Goal: Task Accomplishment & Management: Manage account settings

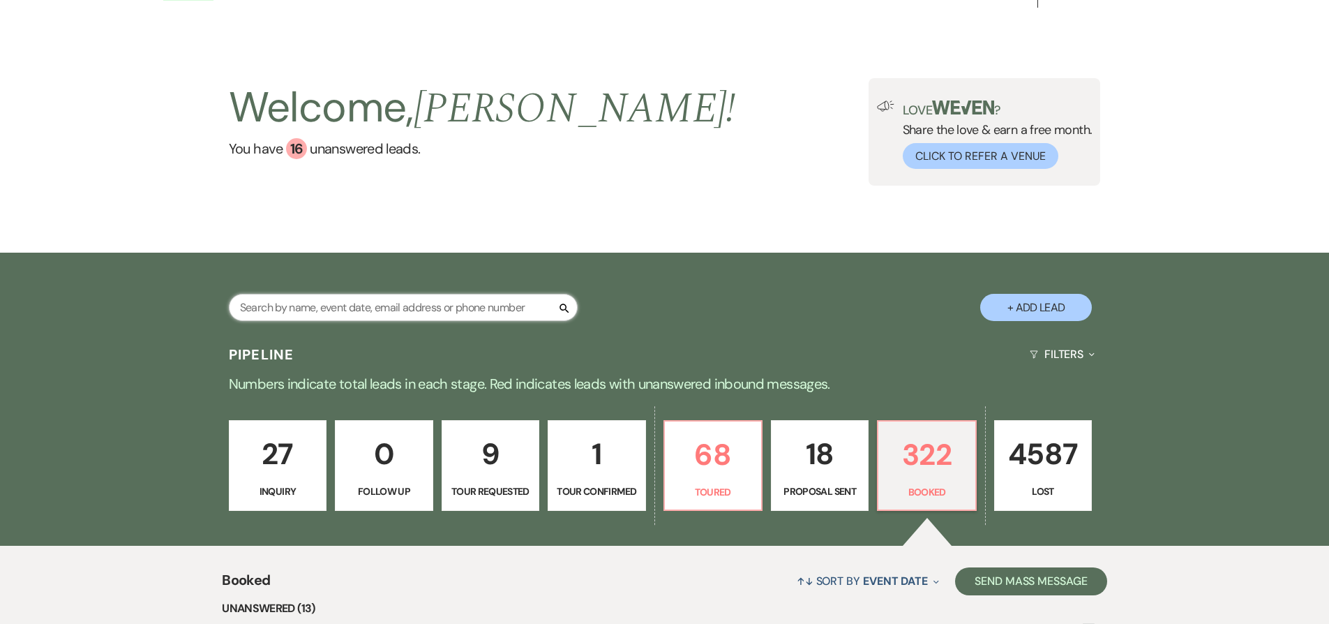
click at [421, 310] on input "text" at bounding box center [403, 307] width 349 height 27
type input "[PERSON_NAME]"
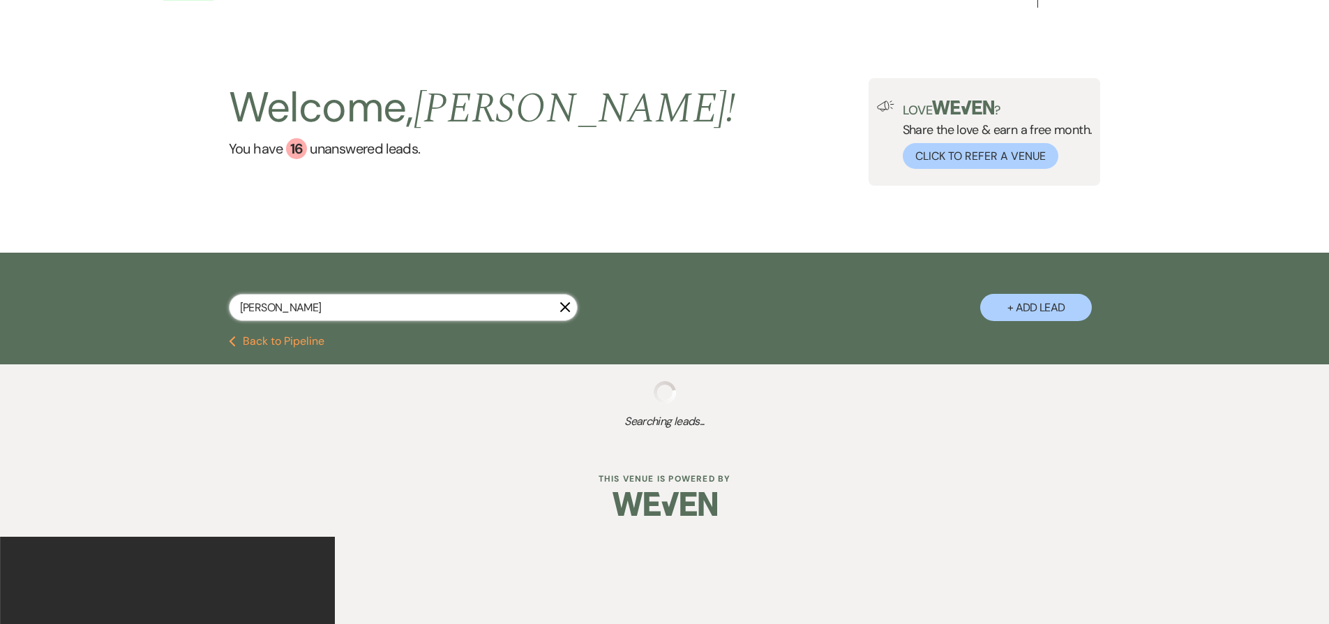
select select "8"
select select "5"
select select "8"
select select "5"
select select "8"
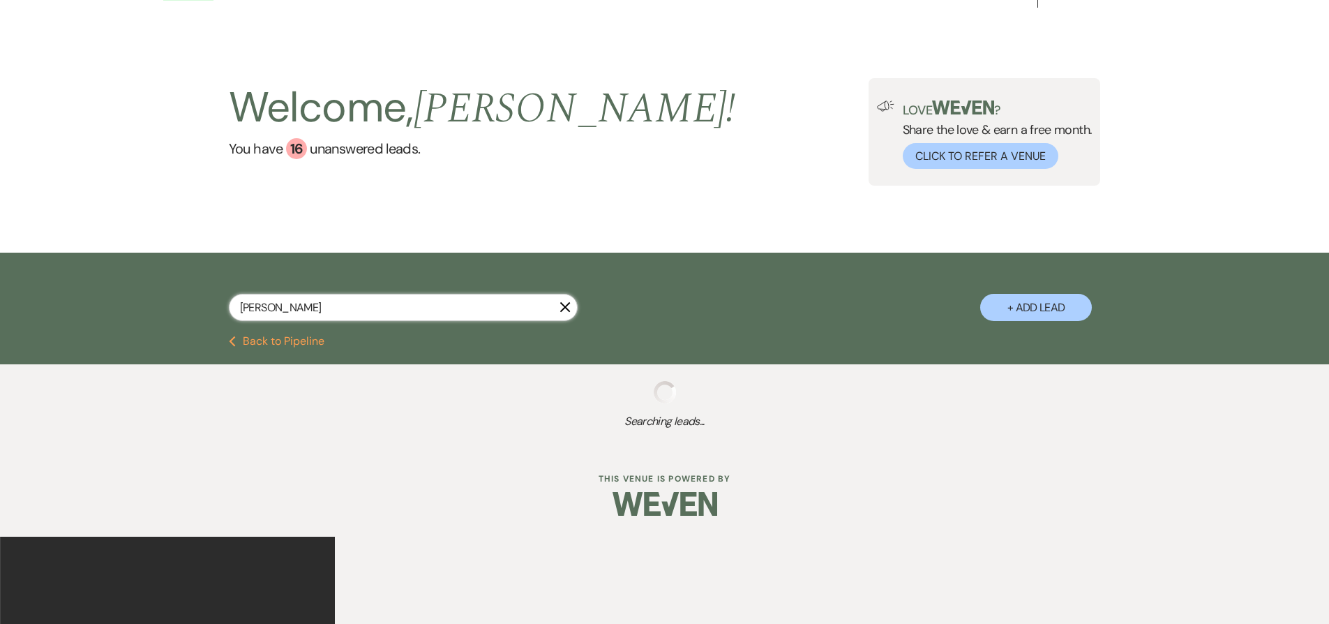
select select "5"
select select "8"
select select "7"
select select "8"
select select "2"
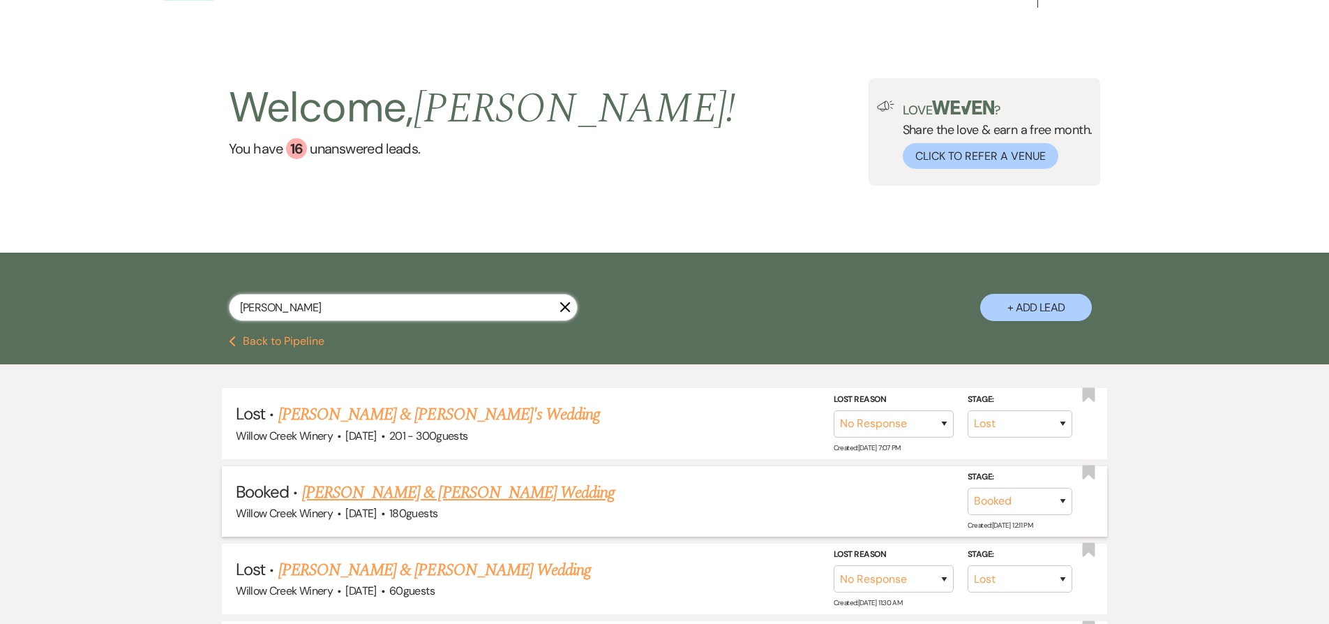
type input "[PERSON_NAME]"
click at [412, 496] on link "[PERSON_NAME] & [PERSON_NAME] Wedding" at bounding box center [458, 492] width 313 height 25
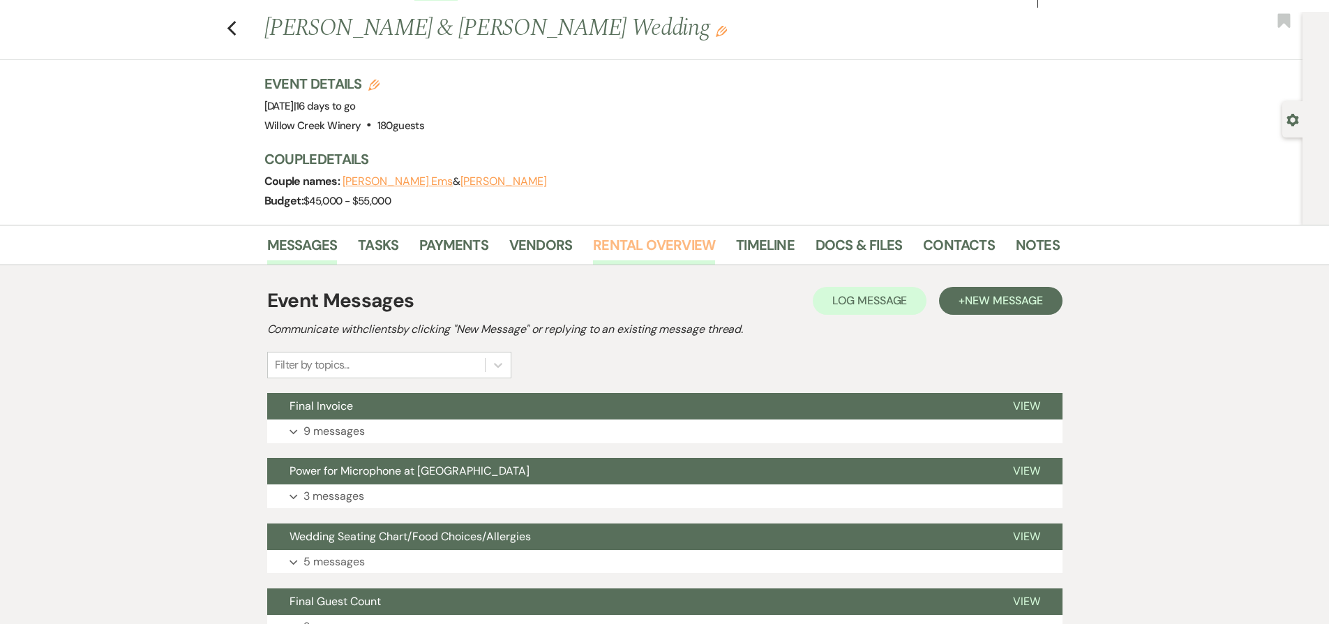
click at [655, 251] on link "Rental Overview" at bounding box center [654, 249] width 122 height 31
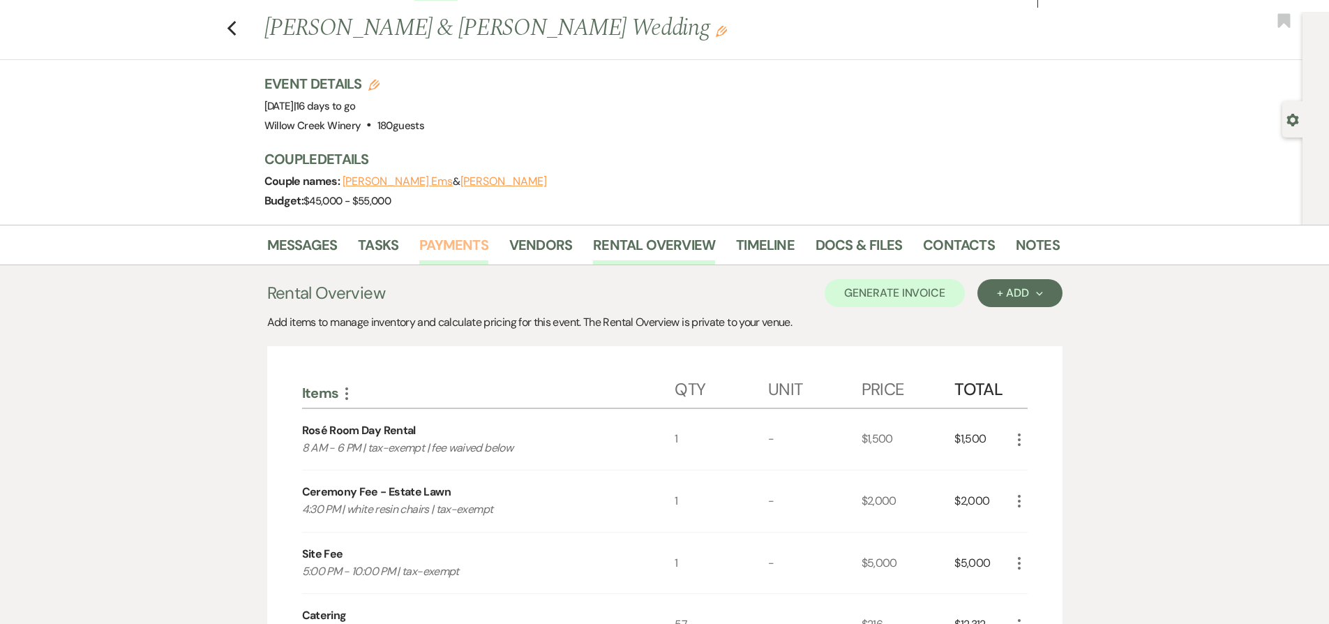
click at [428, 249] on link "Payments" at bounding box center [453, 249] width 69 height 31
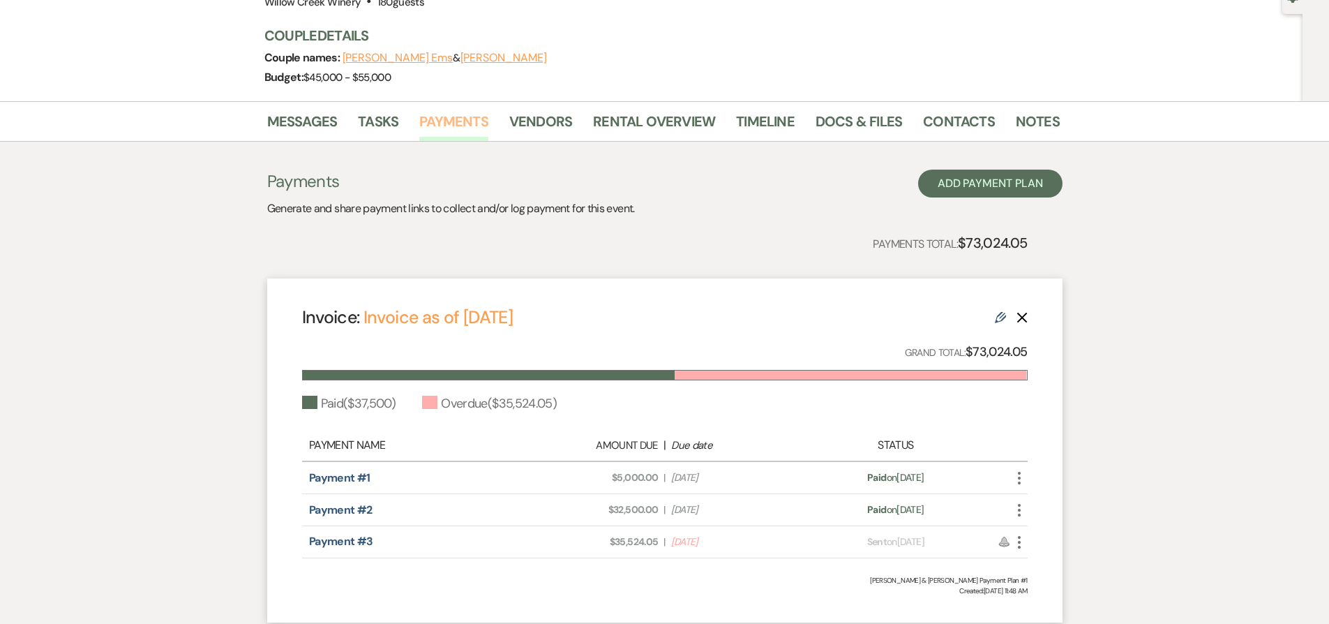
scroll to position [170, 0]
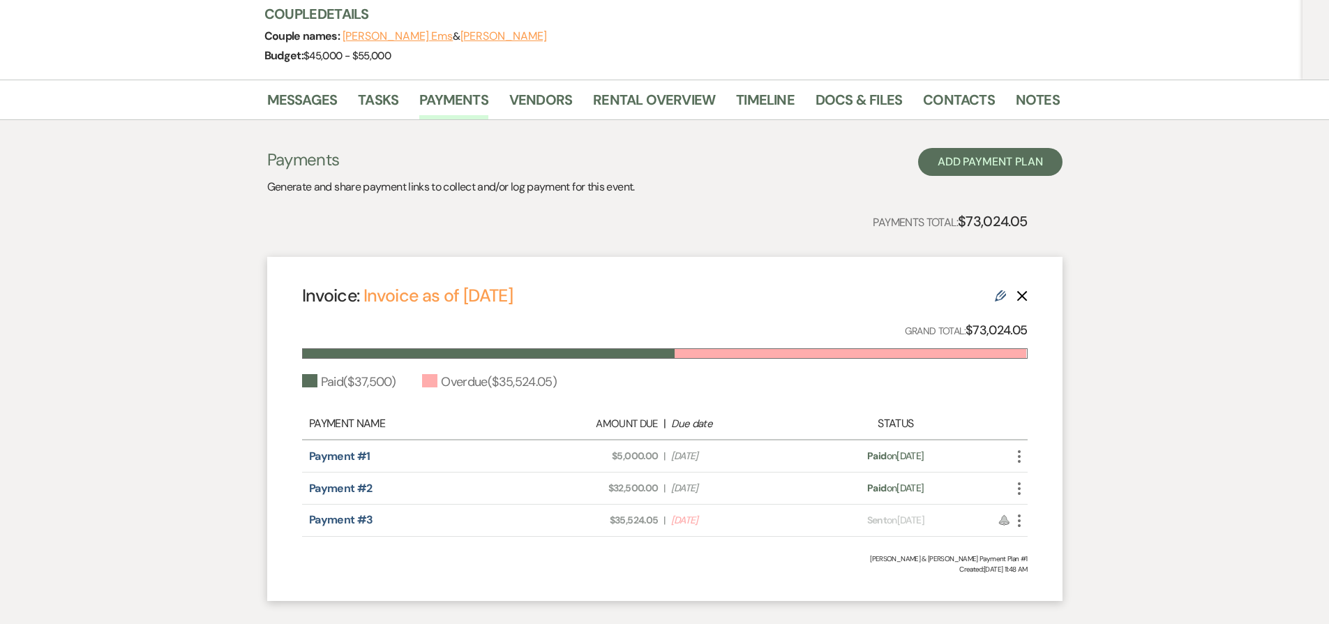
click at [1020, 521] on icon "More" at bounding box center [1019, 520] width 17 height 17
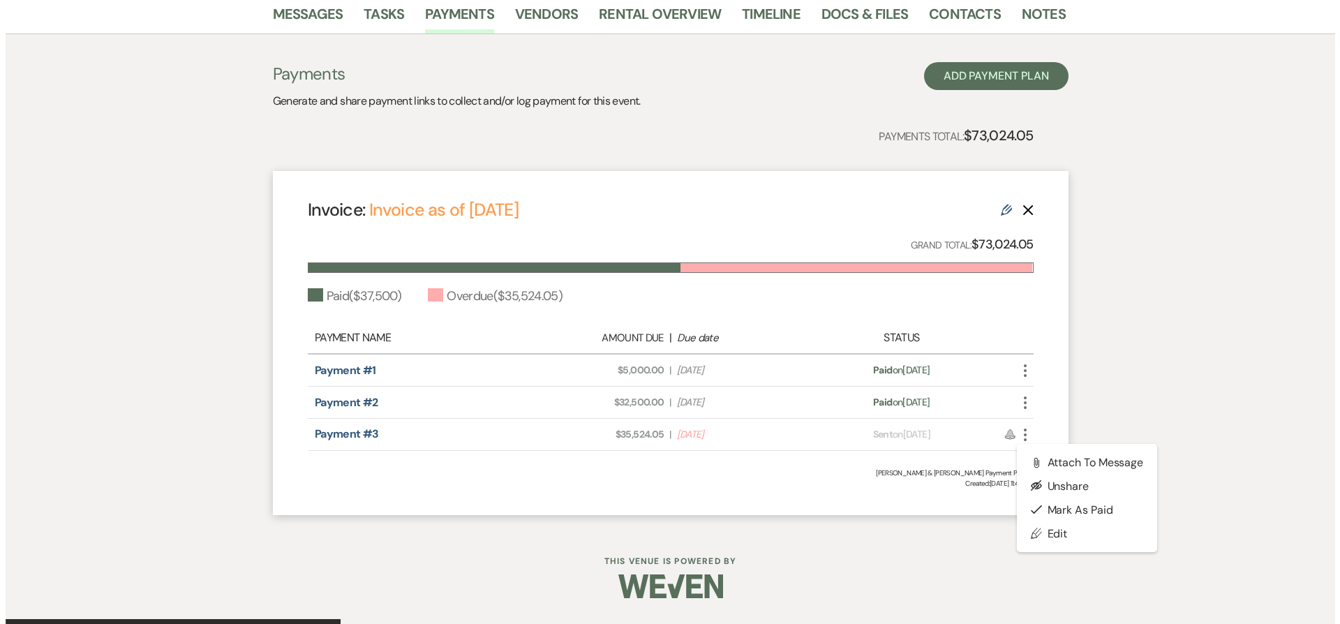
scroll to position [355, 0]
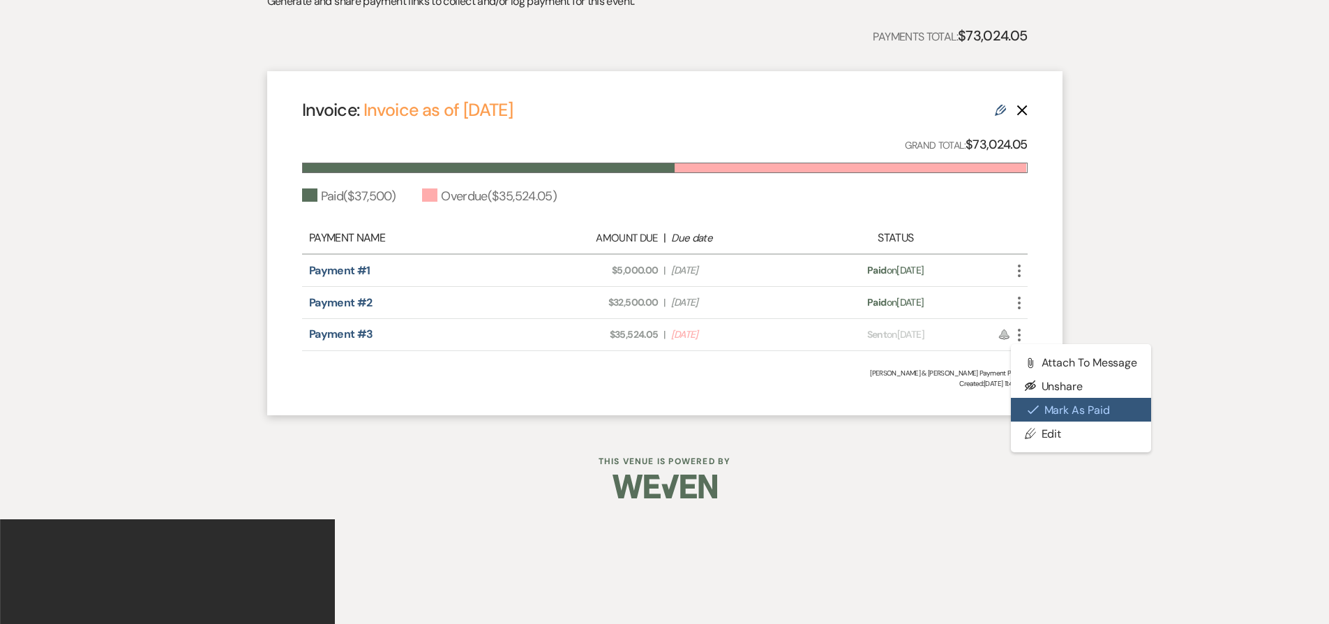
click at [1076, 413] on button "Check [PERSON_NAME] [PERSON_NAME] as Paid" at bounding box center [1081, 410] width 141 height 24
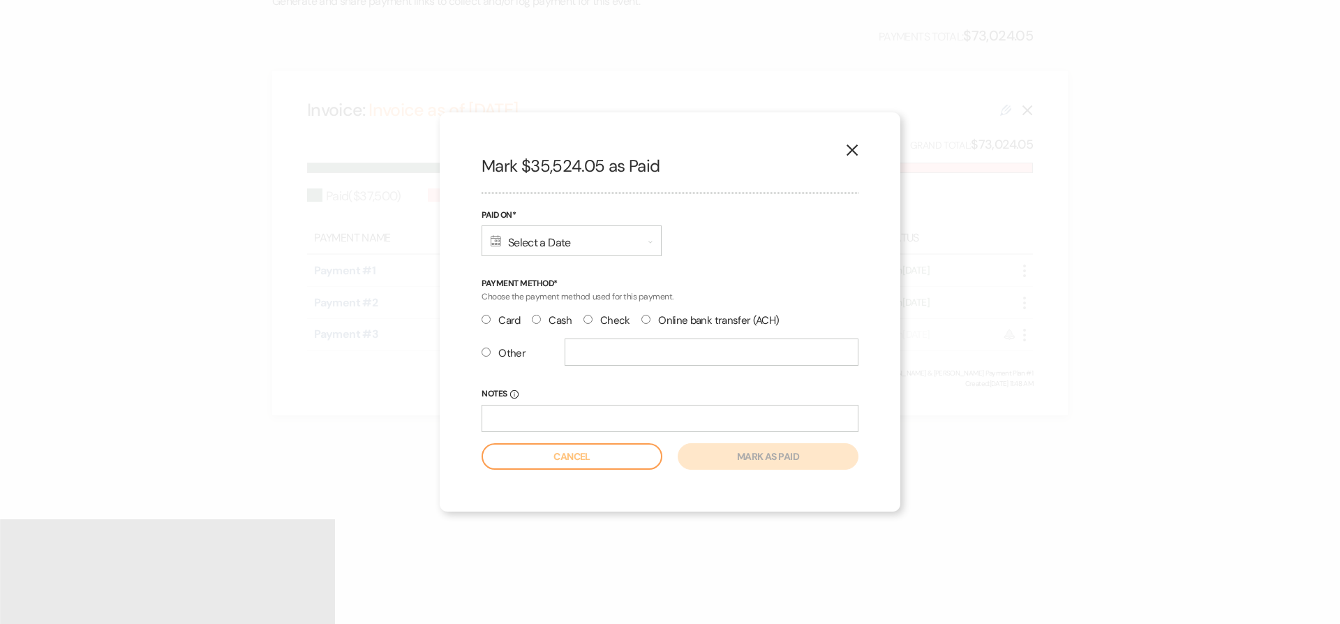
click at [538, 232] on div "Calendar Select a Date Expand" at bounding box center [572, 240] width 180 height 31
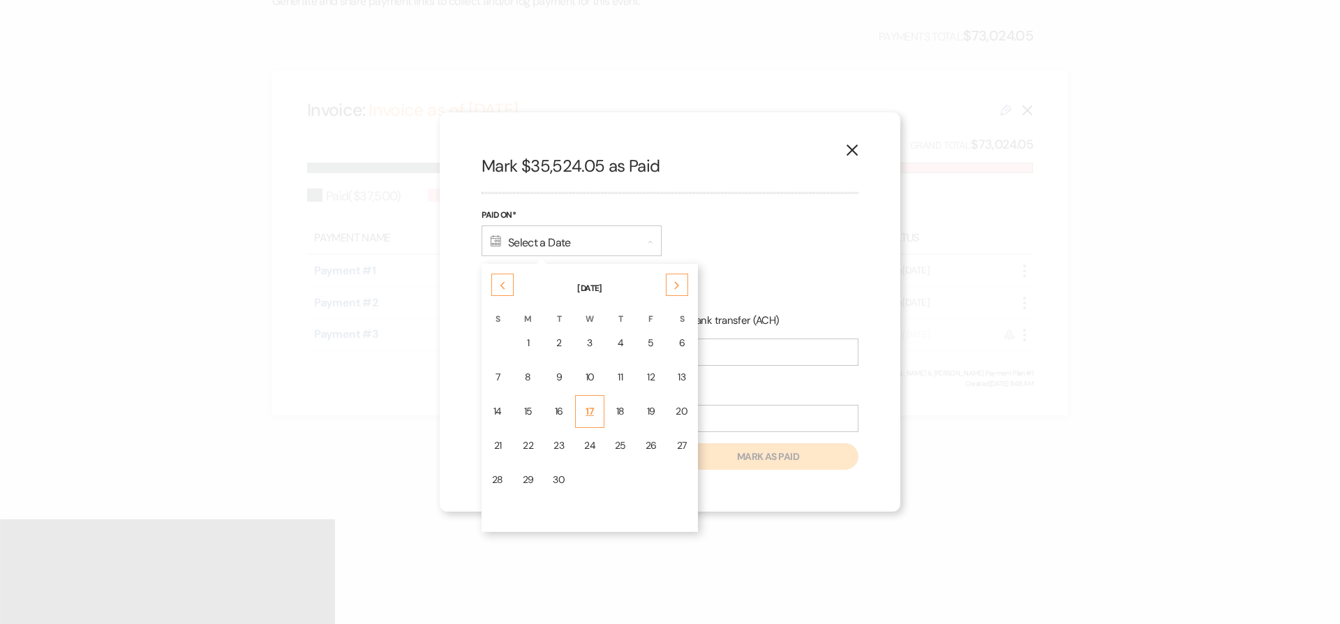
click at [592, 410] on div "17" at bounding box center [589, 411] width 11 height 15
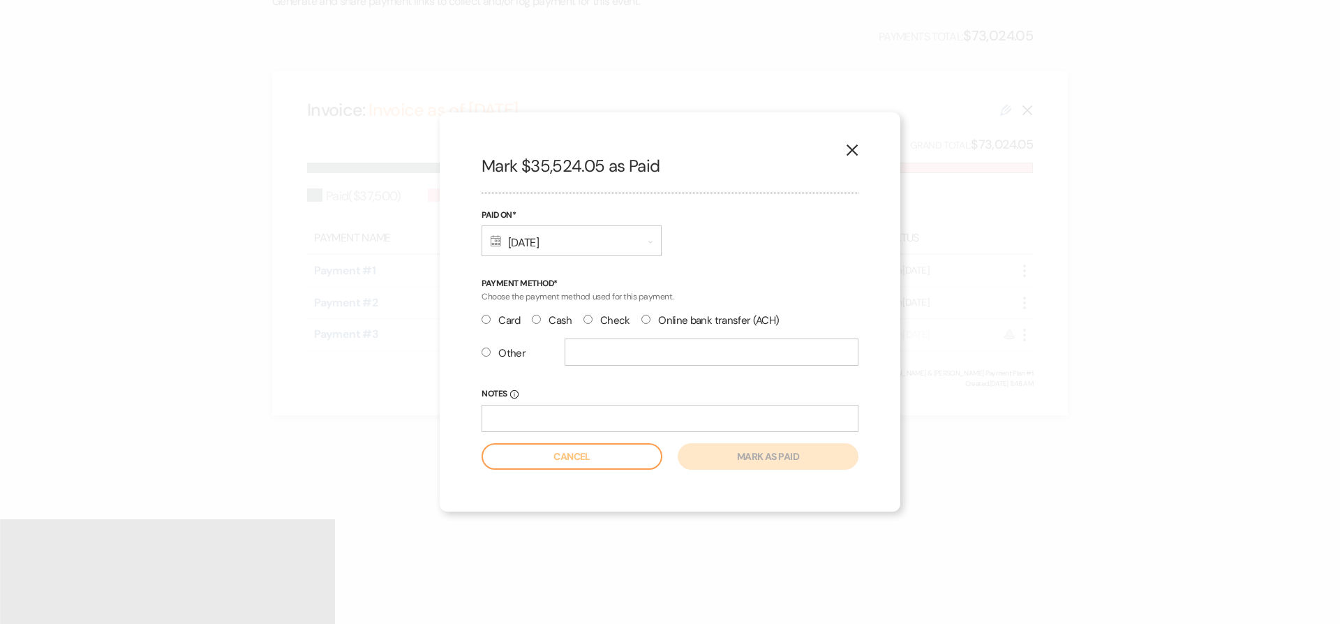
click at [539, 322] on input "Cash" at bounding box center [536, 319] width 9 height 9
radio input "true"
click at [782, 463] on button "Mark as paid" at bounding box center [768, 456] width 181 height 27
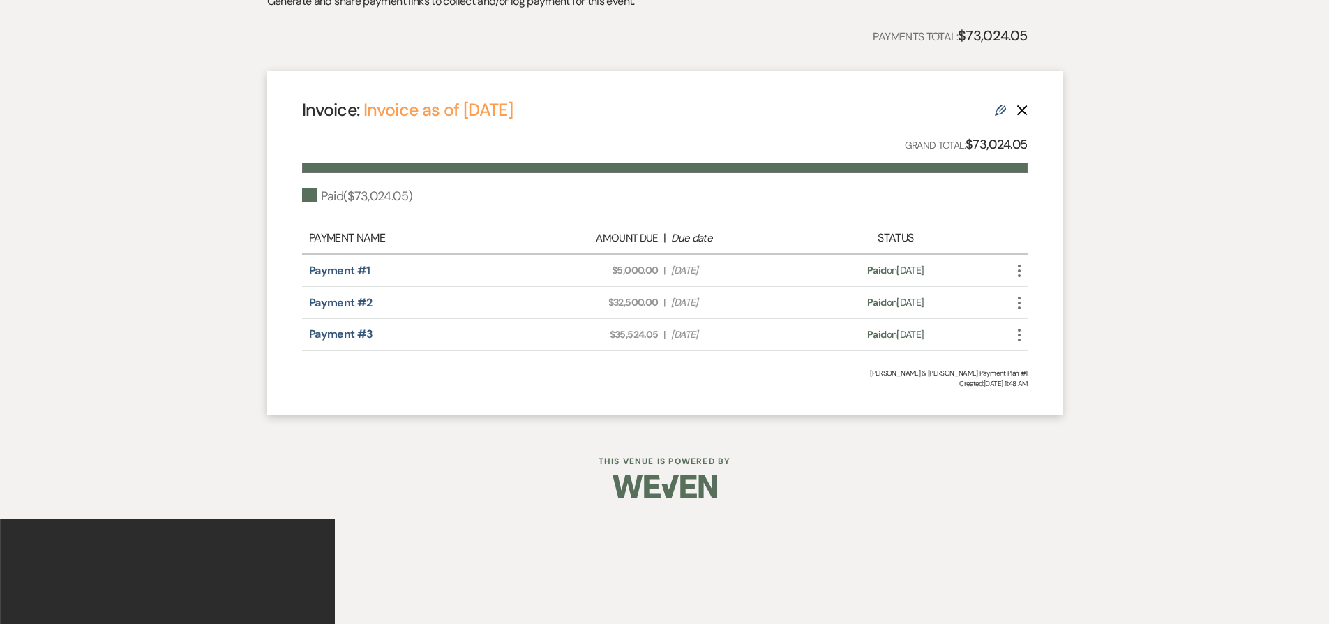
click at [1017, 334] on icon "More" at bounding box center [1019, 335] width 17 height 17
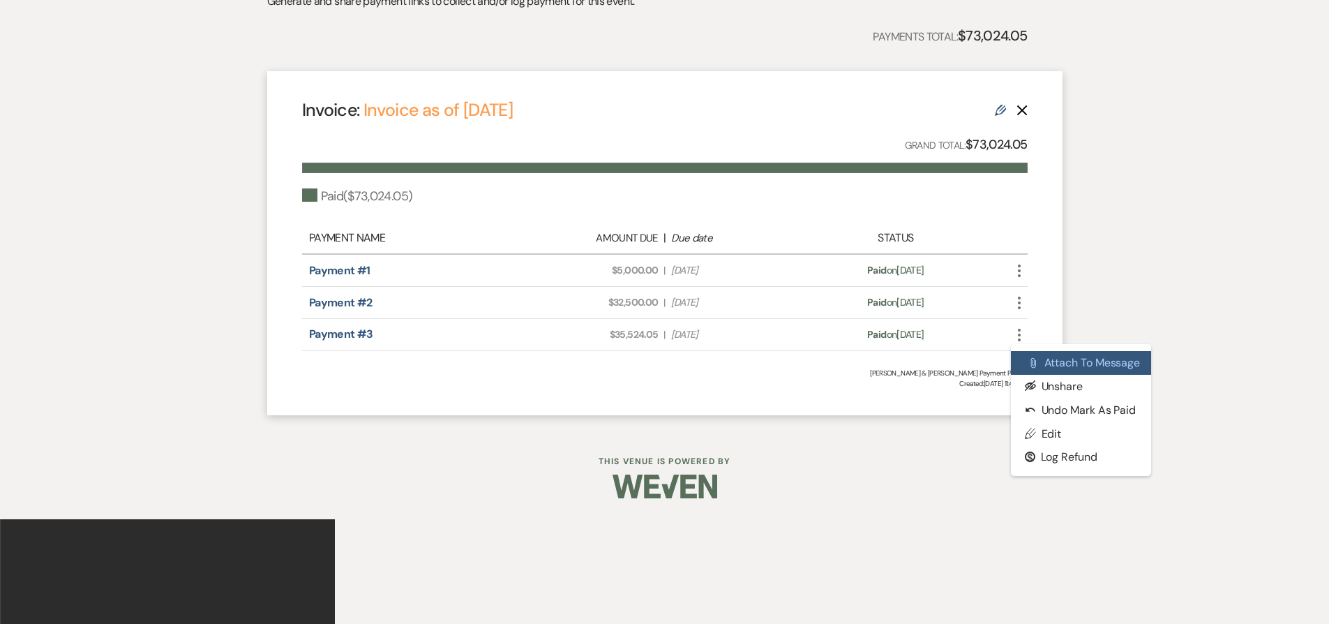
click at [1042, 368] on button "Attach File Attach to Message" at bounding box center [1081, 363] width 141 height 24
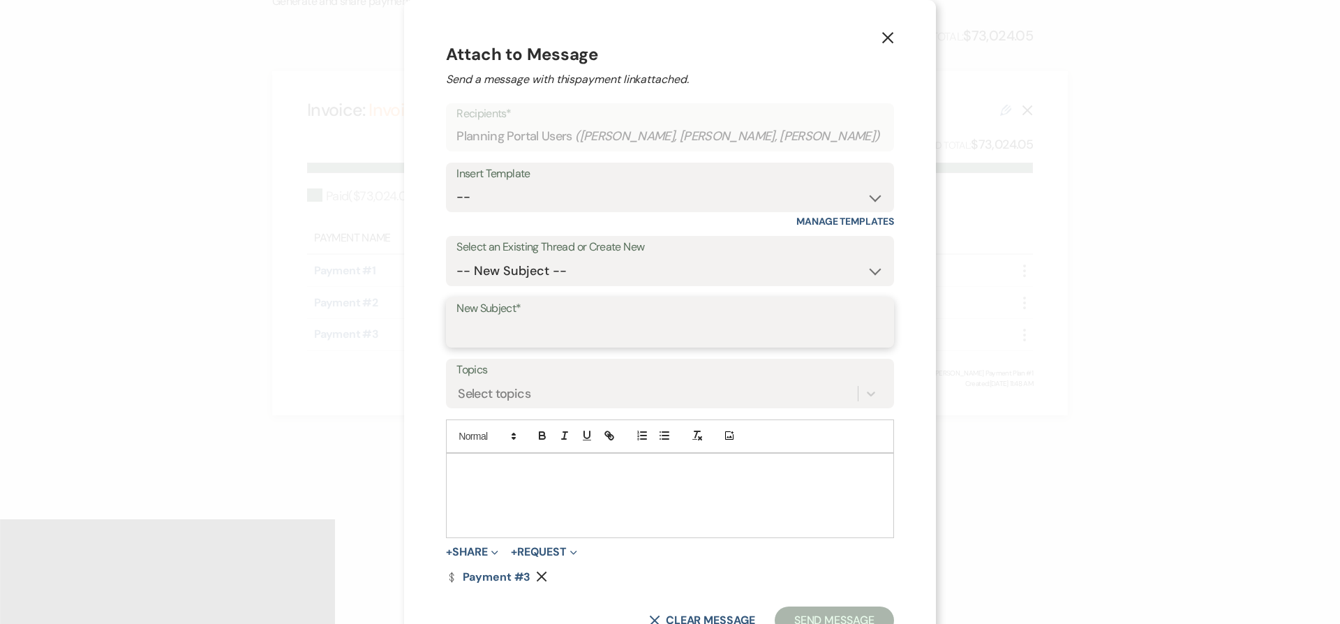
click at [530, 329] on input "New Subject*" at bounding box center [669, 332] width 427 height 27
type input "Receipt"
click at [714, 505] on div at bounding box center [670, 496] width 447 height 84
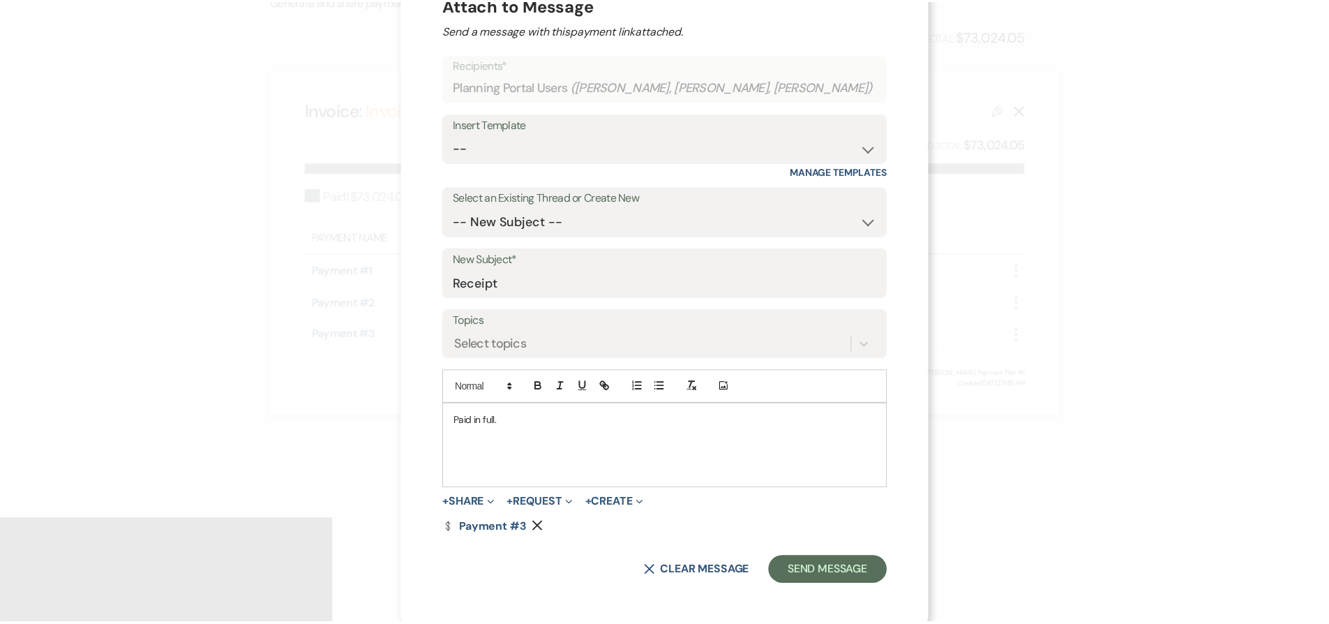
scroll to position [52, 0]
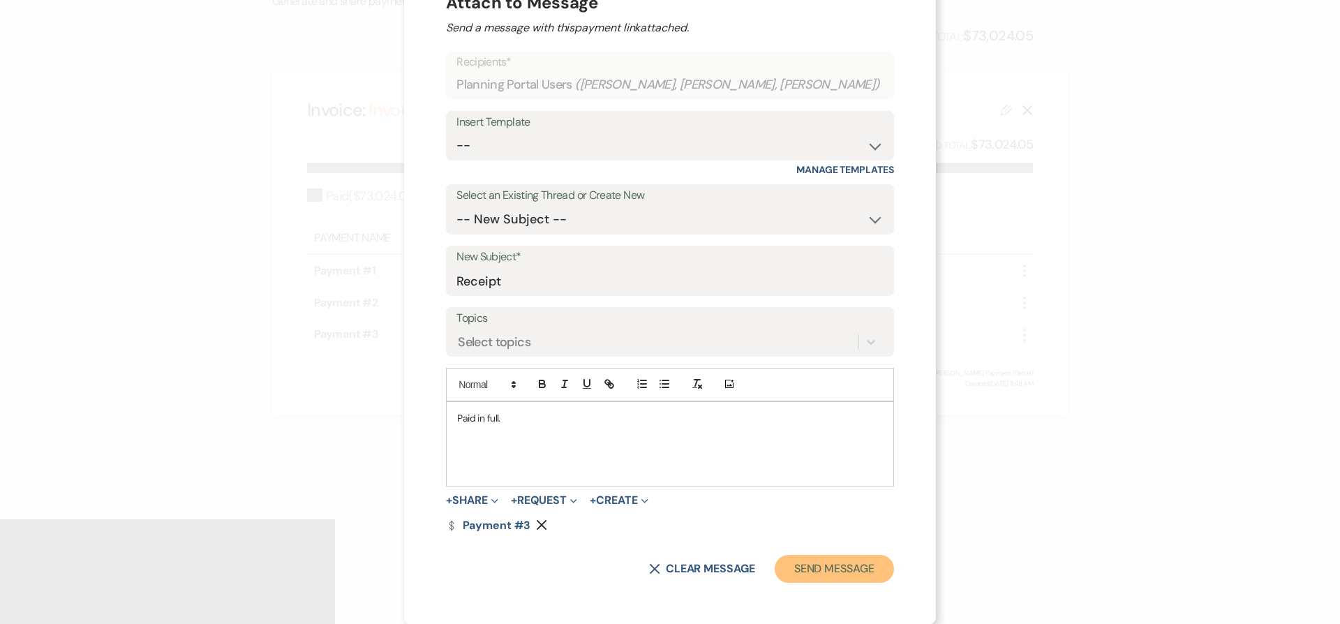
click at [779, 565] on button "Send Message" at bounding box center [834, 569] width 119 height 28
